Goal: Information Seeking & Learning: Find specific fact

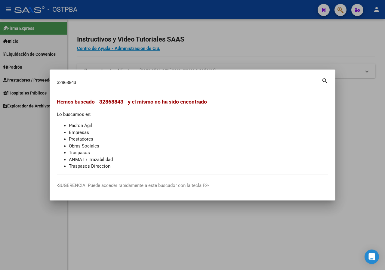
click at [120, 81] on input "32868843" at bounding box center [189, 82] width 265 height 5
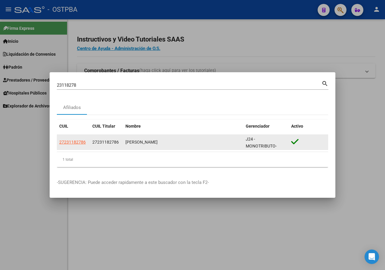
drag, startPoint x: 177, startPoint y: 143, endPoint x: 195, endPoint y: 142, distance: 18.0
click at [195, 142] on datatable-body-cell "[PERSON_NAME]" at bounding box center [183, 142] width 120 height 15
copy div "[PERSON_NAME]"
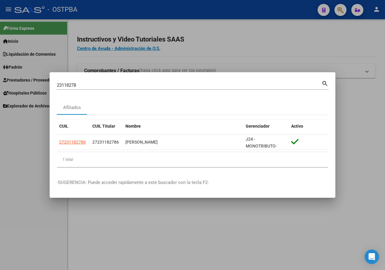
click at [78, 84] on input "23118278" at bounding box center [189, 84] width 265 height 5
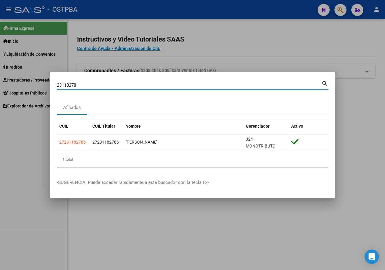
paste input "7600536"
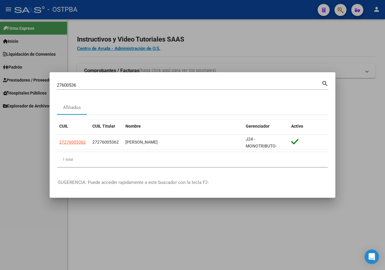
click at [95, 87] on input "27600536" at bounding box center [189, 84] width 265 height 5
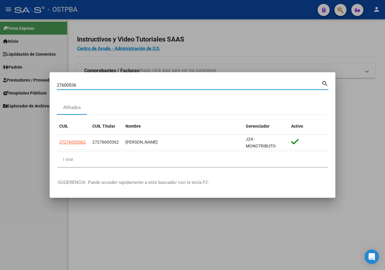
click at [95, 87] on input "27600536" at bounding box center [189, 84] width 265 height 5
paste input "94696895"
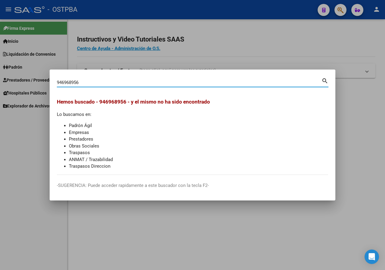
click at [96, 85] on div "946968956 Buscar (apellido, dni, [PERSON_NAME], [PERSON_NAME], cuit, obra socia…" at bounding box center [189, 82] width 265 height 9
click at [94, 83] on input "946968956" at bounding box center [189, 82] width 265 height 5
paste input "3895"
type input "94693895"
